Goal: Download file/media

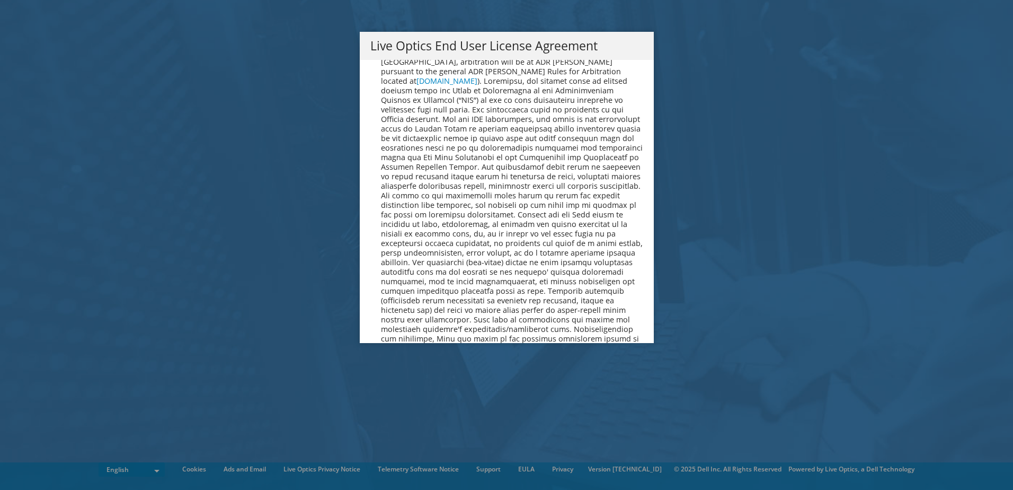
scroll to position [4006, 0]
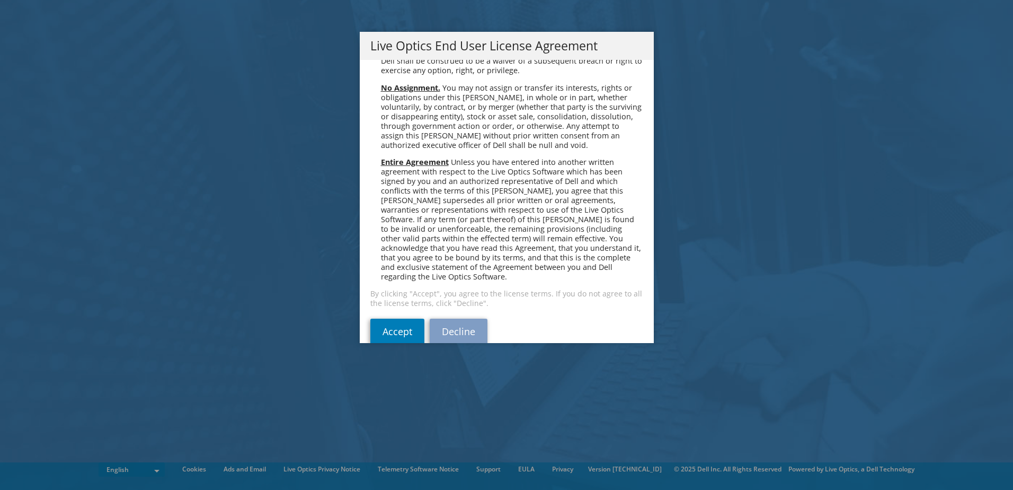
click at [387, 296] on div "Please read the following License Agreement. You must accept the terms of this …" at bounding box center [507, 201] width 294 height 283
click at [394, 318] on link "Accept" at bounding box center [397, 330] width 54 height 25
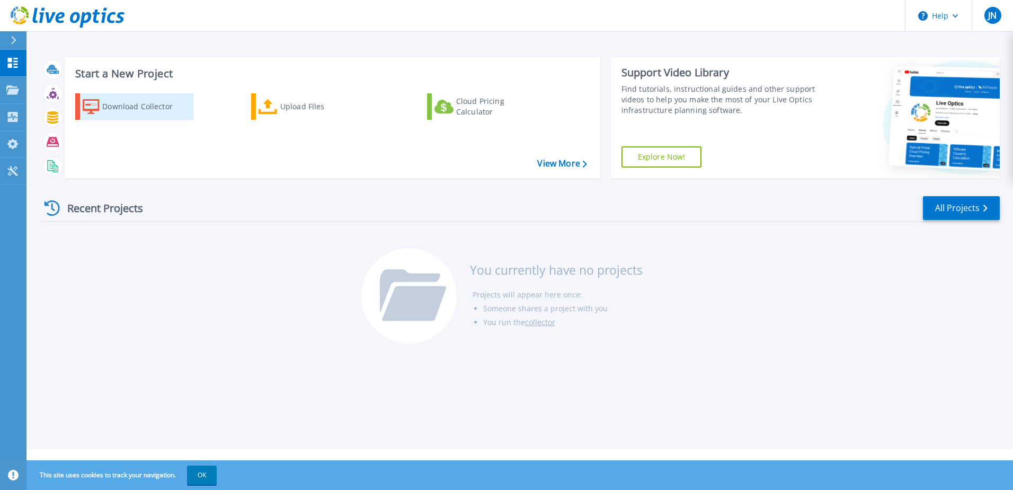
click at [111, 109] on div "Download Collector" at bounding box center [144, 106] width 85 height 21
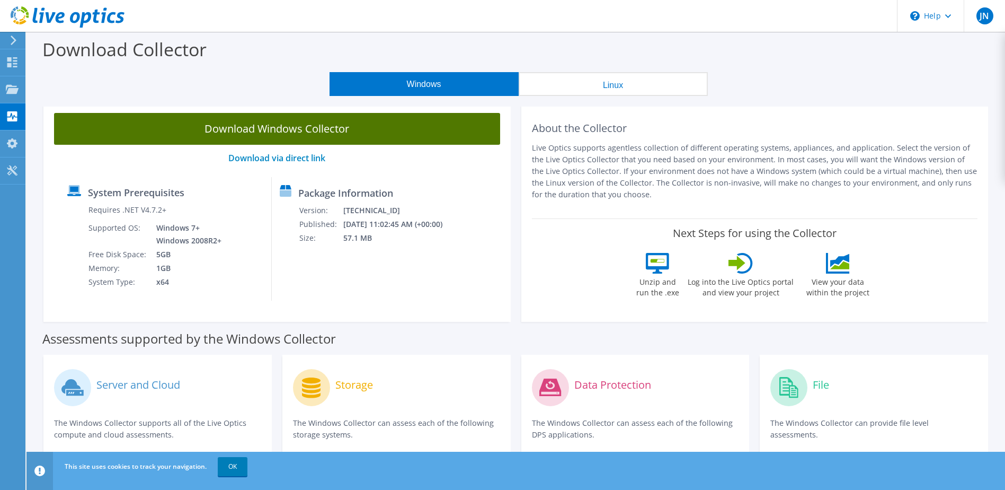
click at [306, 129] on link "Download Windows Collector" at bounding box center [277, 129] width 446 height 32
